Goal: Task Accomplishment & Management: Manage account settings

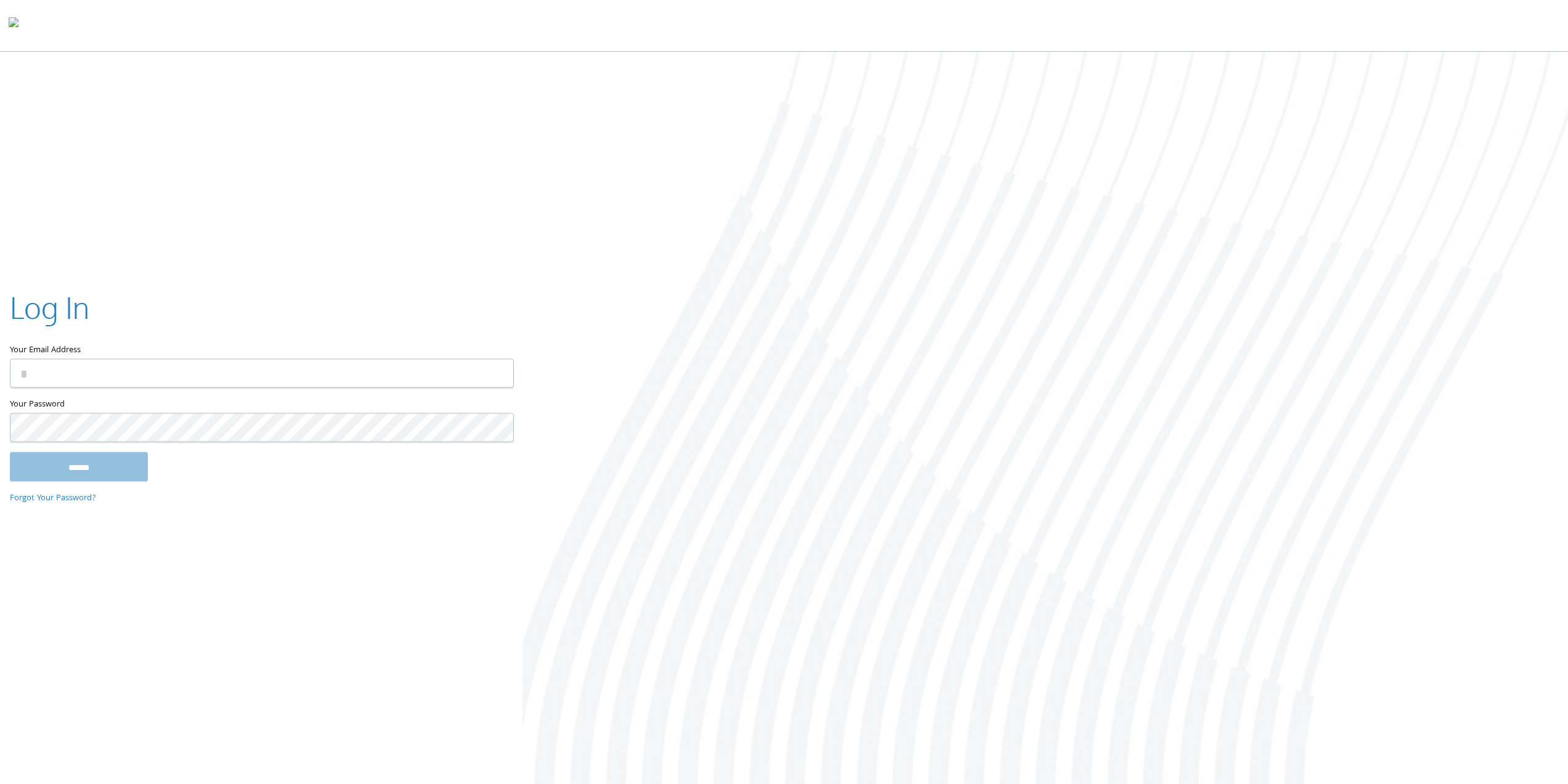
click at [117, 386] on input "Your Email Address" at bounding box center [261, 373] width 504 height 29
click at [105, 376] on input "Your Email Address" at bounding box center [261, 373] width 504 height 29
click at [329, 186] on div "Log In Your Email Address Your Password This field is required ****** Forgot Yo…" at bounding box center [784, 419] width 1568 height 735
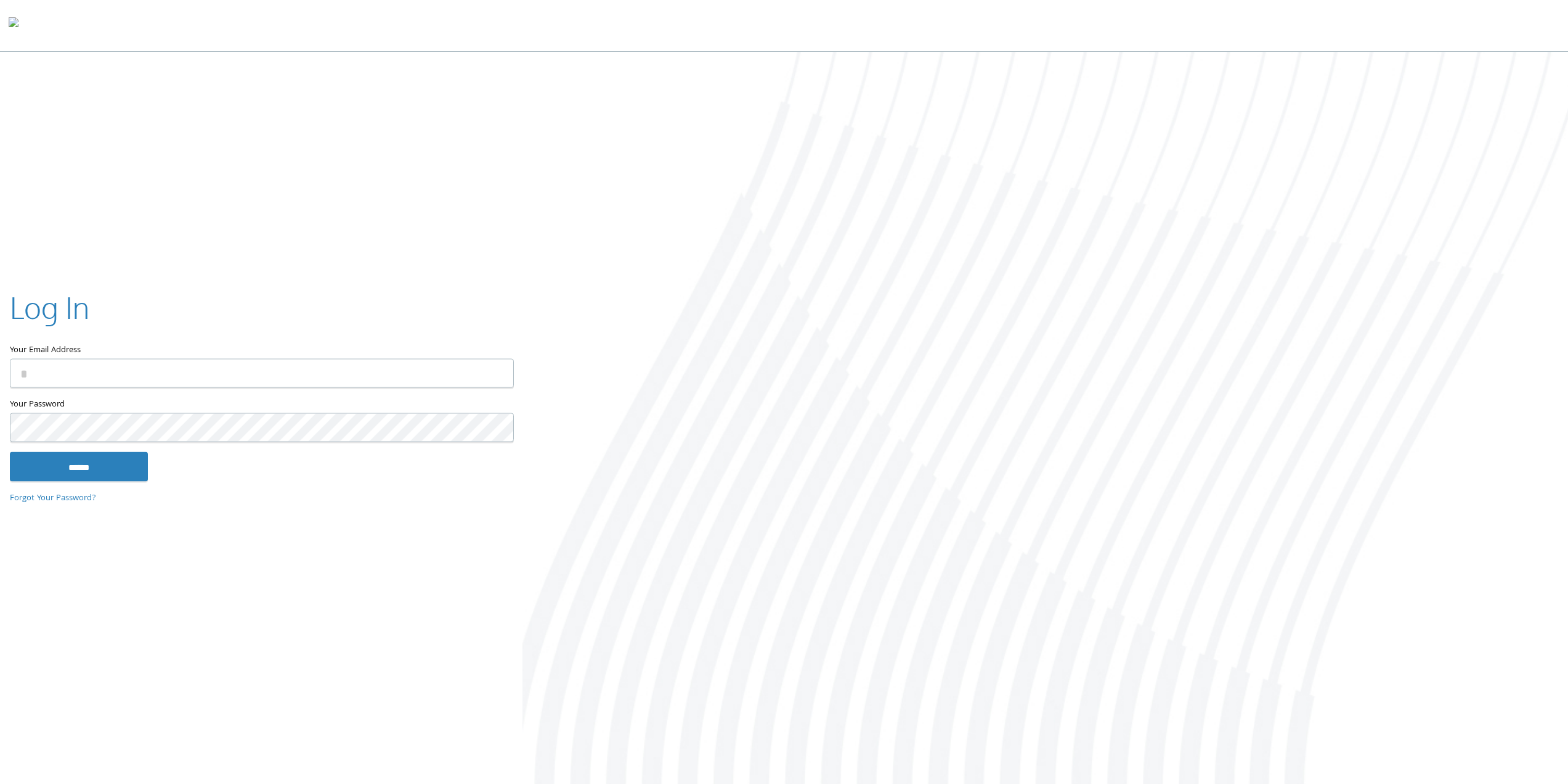
click at [303, 374] on input "Your Email Address" at bounding box center [261, 373] width 504 height 29
